Goal: Task Accomplishment & Management: Manage account settings

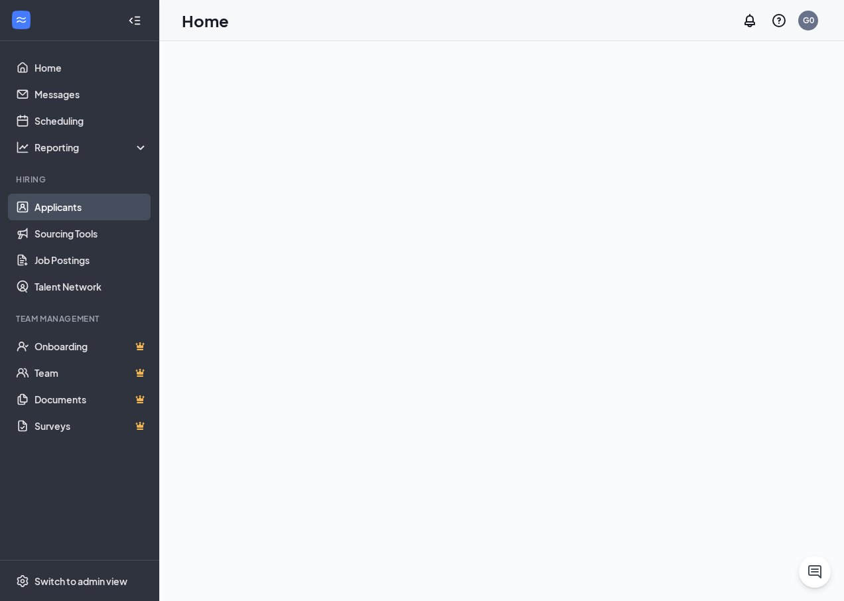
click at [60, 203] on link "Applicants" at bounding box center [92, 207] width 114 height 27
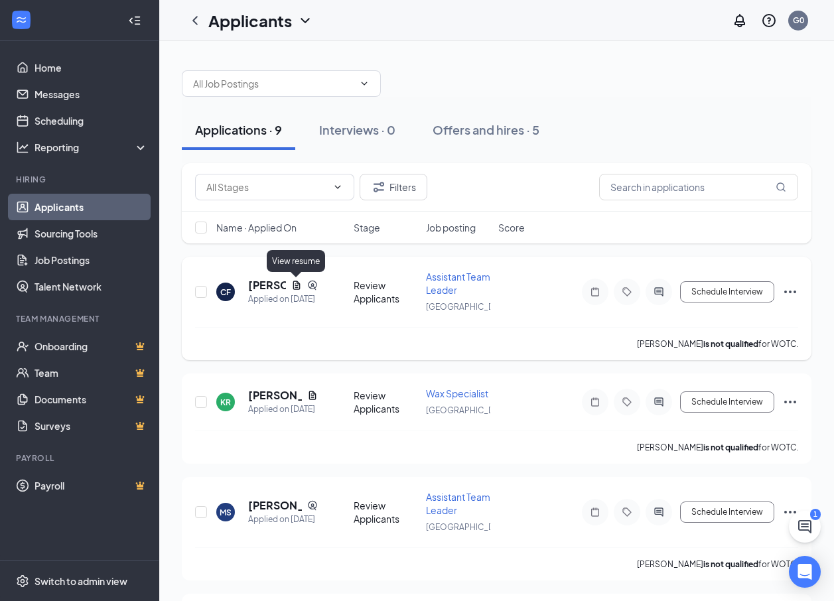
click at [293, 283] on icon "Document" at bounding box center [296, 285] width 11 height 11
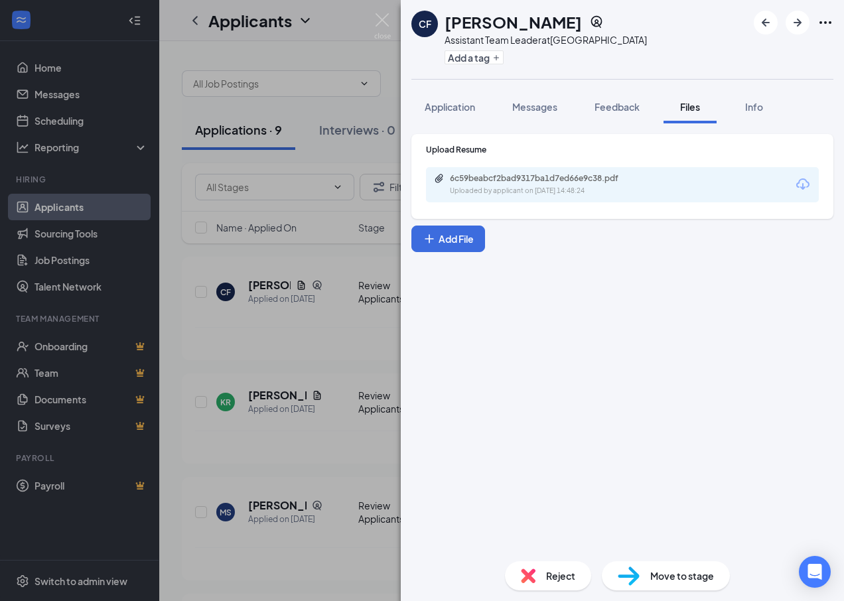
click at [603, 203] on div "Upload Resume 6c59beabcf2bad9317ba1d7ed66e9c38.pdf Uploaded by applicant on [DA…" at bounding box center [623, 176] width 422 height 85
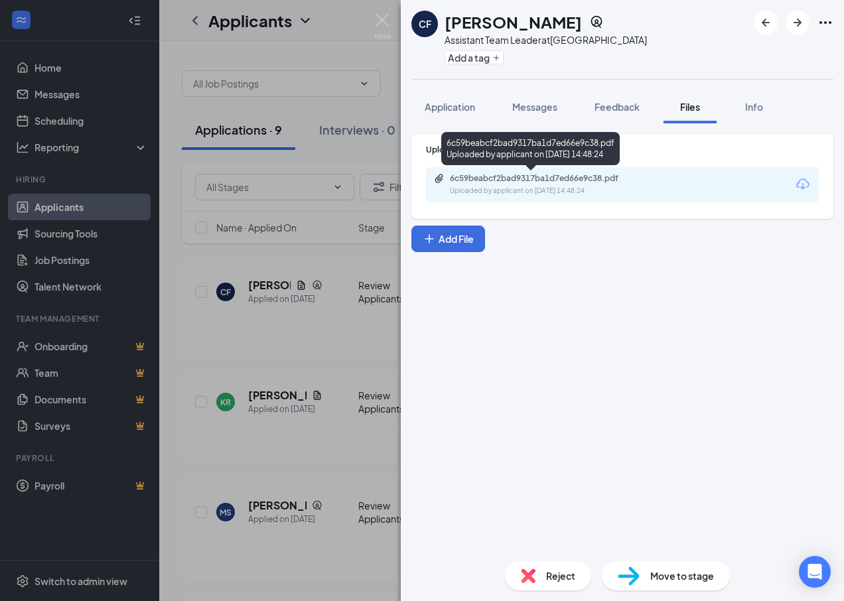
click at [603, 191] on div "Uploaded by applicant on [DATE] 14:48:24" at bounding box center [549, 191] width 199 height 11
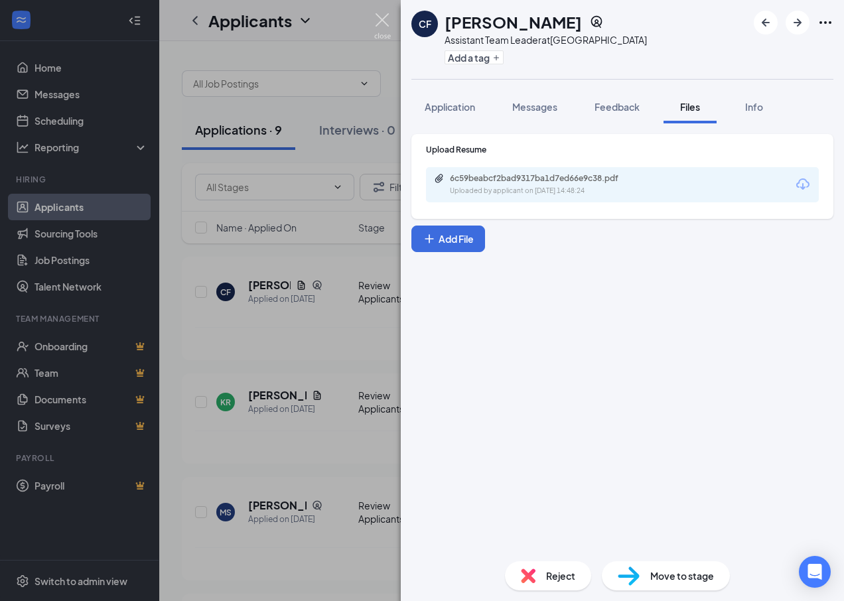
click at [384, 22] on img at bounding box center [382, 26] width 17 height 26
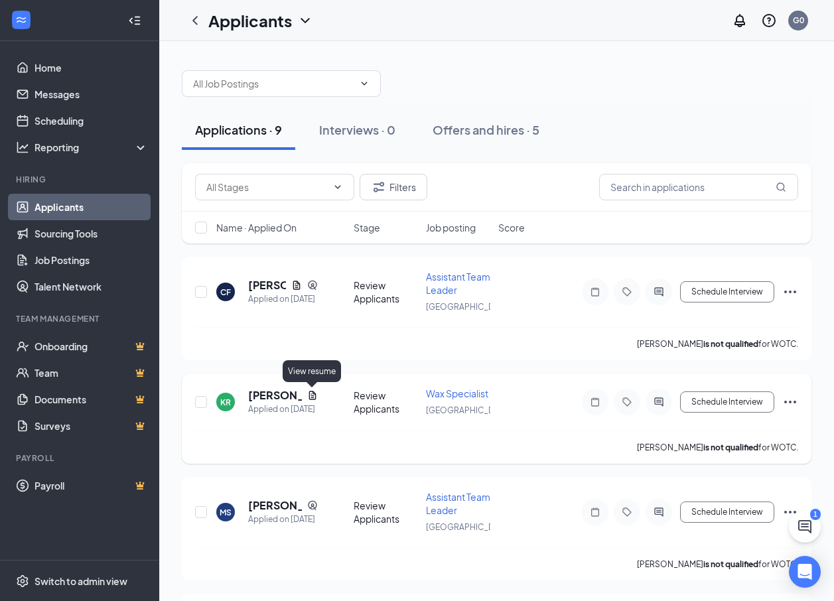
click at [309, 394] on icon "Document" at bounding box center [312, 395] width 11 height 11
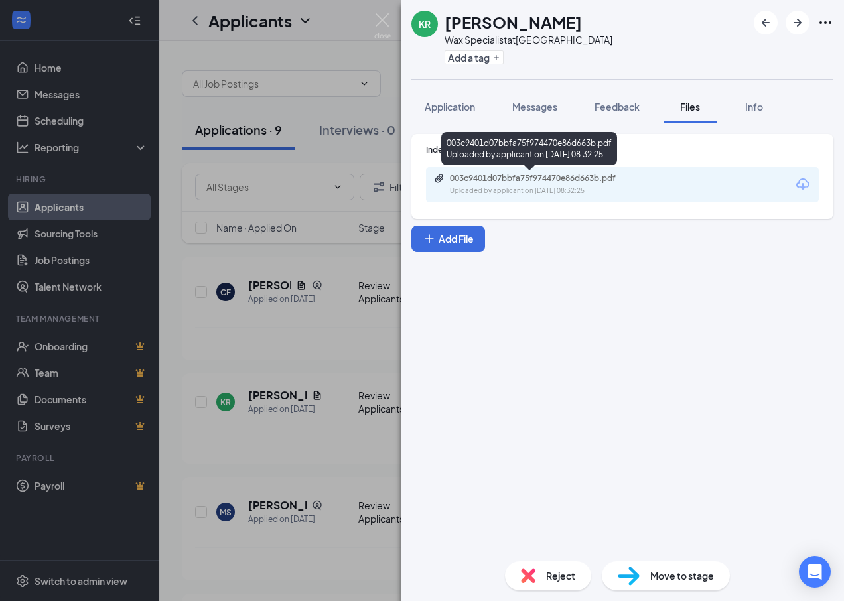
click at [544, 187] on div "Uploaded by applicant on [DATE] 08:32:25" at bounding box center [549, 191] width 199 height 11
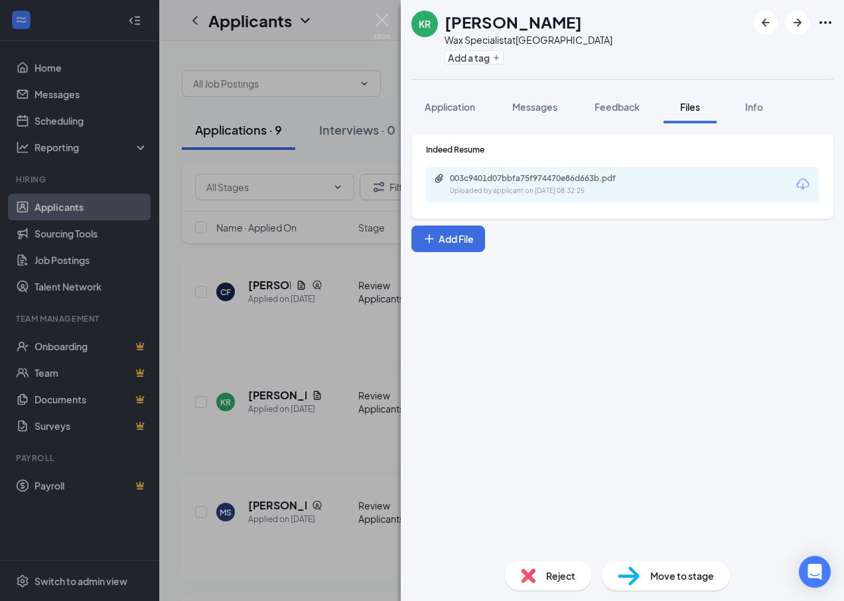
click at [400, 18] on div "KR [PERSON_NAME] Wax Specialist at [GEOGRAPHIC_DATA] Add a tag Application Mess…" at bounding box center [422, 300] width 844 height 601
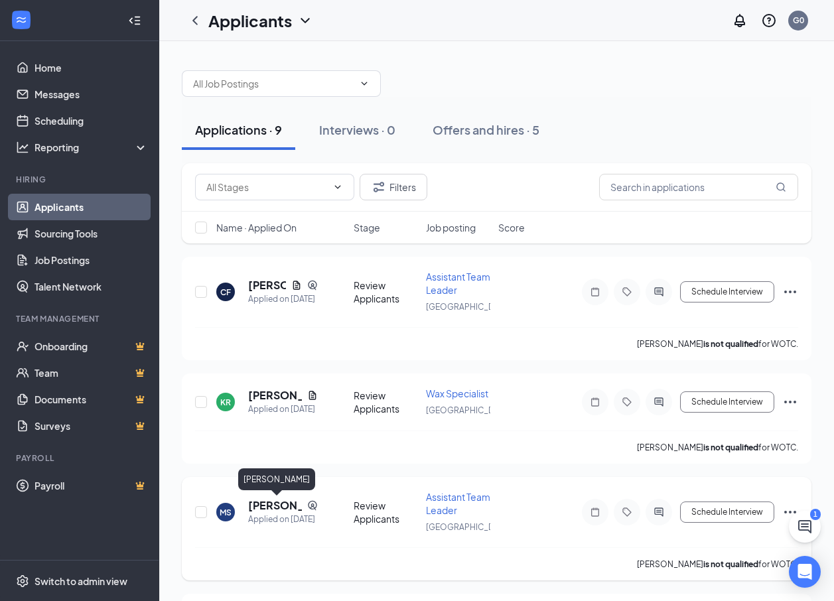
click at [254, 507] on h5 "[PERSON_NAME]" at bounding box center [275, 506] width 54 height 15
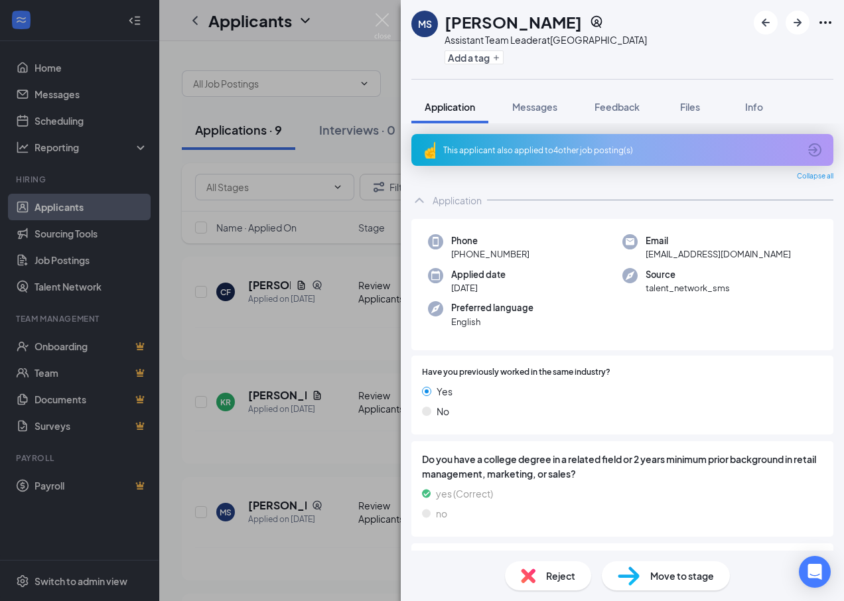
click at [402, 15] on div "[PERSON_NAME] Assistant Team Leader at [GEOGRAPHIC_DATA] Add a tag" at bounding box center [622, 39] width 443 height 79
click at [386, 23] on img at bounding box center [382, 26] width 17 height 26
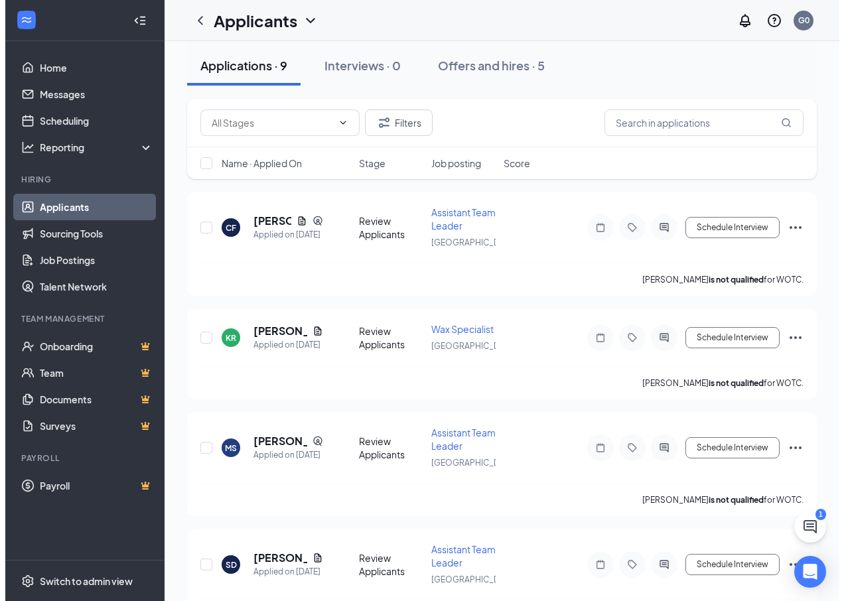
scroll to position [199, 0]
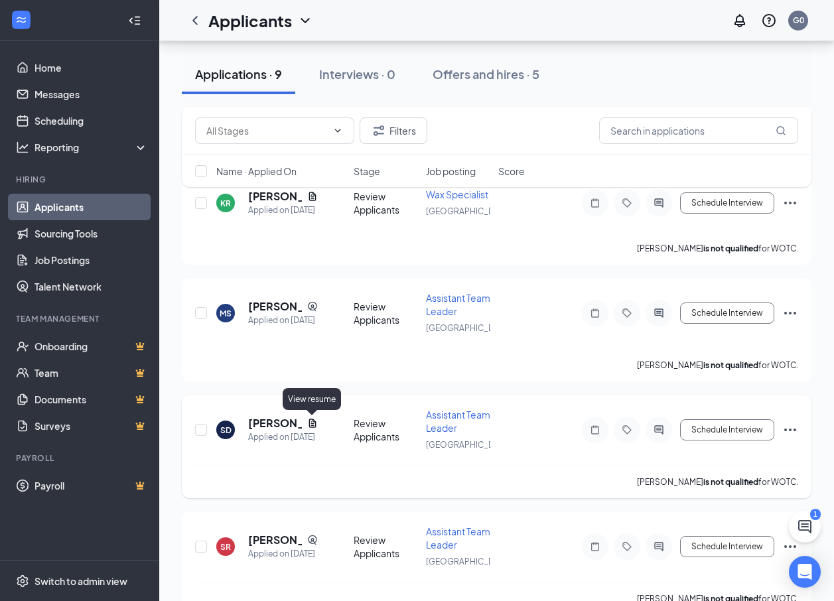
click at [310, 423] on icon "Document" at bounding box center [312, 423] width 11 height 11
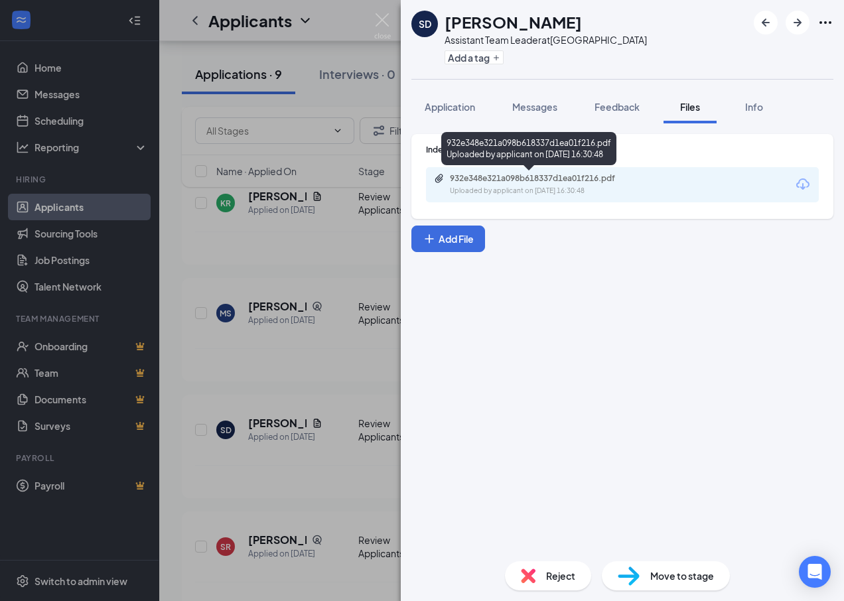
click at [540, 179] on div "932e348e321a098b618337d1ea01f216.pdf" at bounding box center [543, 178] width 186 height 11
